Goal: Find specific page/section: Find specific page/section

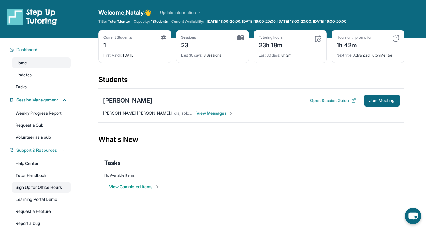
scroll to position [1, 0]
click at [39, 118] on link "Weekly Progress Report" at bounding box center [41, 113] width 59 height 11
